Goal: Answer question/provide support: Answer question/provide support

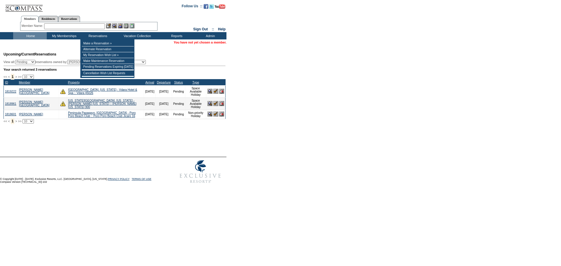
click at [85, 27] on input "text" at bounding box center [74, 26] width 61 height 6
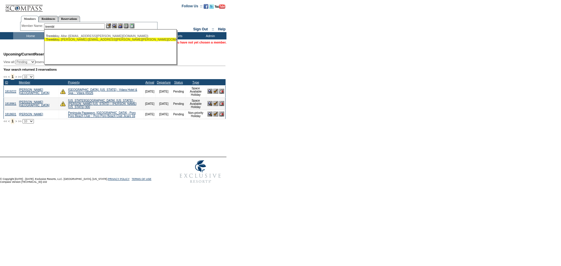
click at [92, 39] on div "Trembl ay, Cendrine (cendrine.tremblay@shaw.ca)" at bounding box center [110, 40] width 129 height 4
type input "Tremblay, Cendrine (cendrine.tremblay@shaw.ca)"
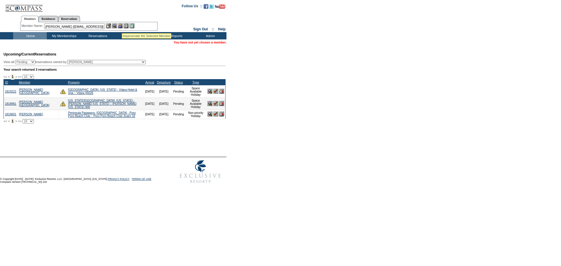
click at [122, 26] on img at bounding box center [120, 25] width 5 height 5
click at [116, 25] on img at bounding box center [114, 25] width 5 height 5
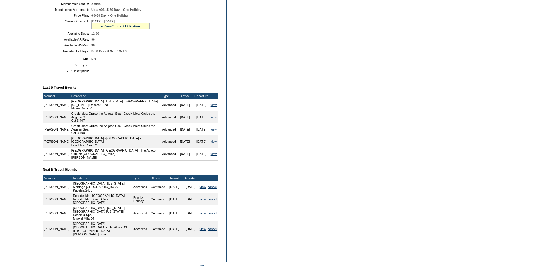
scroll to position [180, 0]
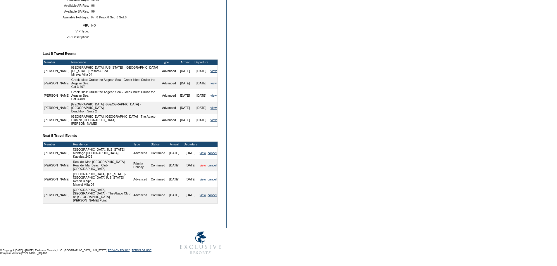
click at [201, 167] on link "view" at bounding box center [203, 166] width 6 height 4
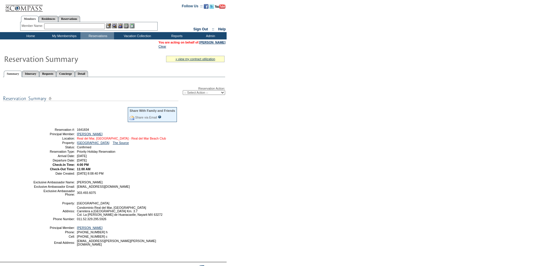
click at [136, 140] on link "Real del Mar, Mexico - Real del Mar Beach Club" at bounding box center [121, 139] width 89 height 4
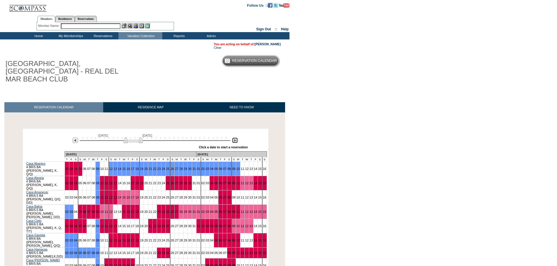
click at [234, 138] on img at bounding box center [235, 141] width 6 height 6
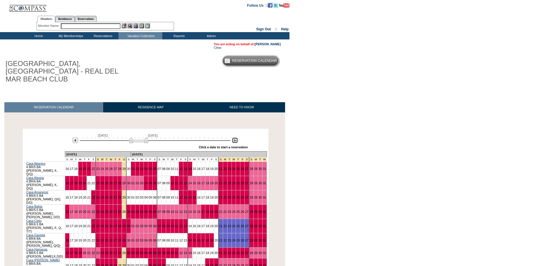
click at [234, 138] on img at bounding box center [235, 141] width 6 height 6
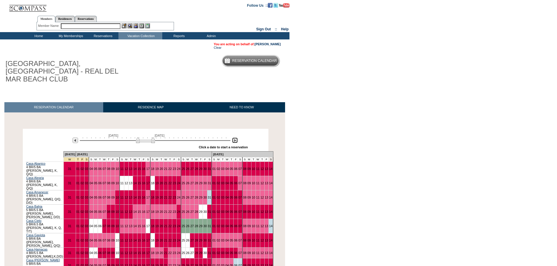
click at [153, 137] on img at bounding box center [145, 140] width 19 height 6
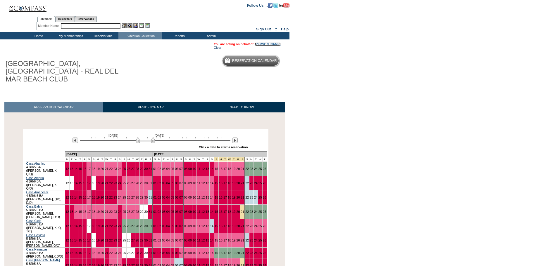
click at [257, 44] on link "[PERSON_NAME]" at bounding box center [268, 44] width 26 height 4
